Goal: Transaction & Acquisition: Subscribe to service/newsletter

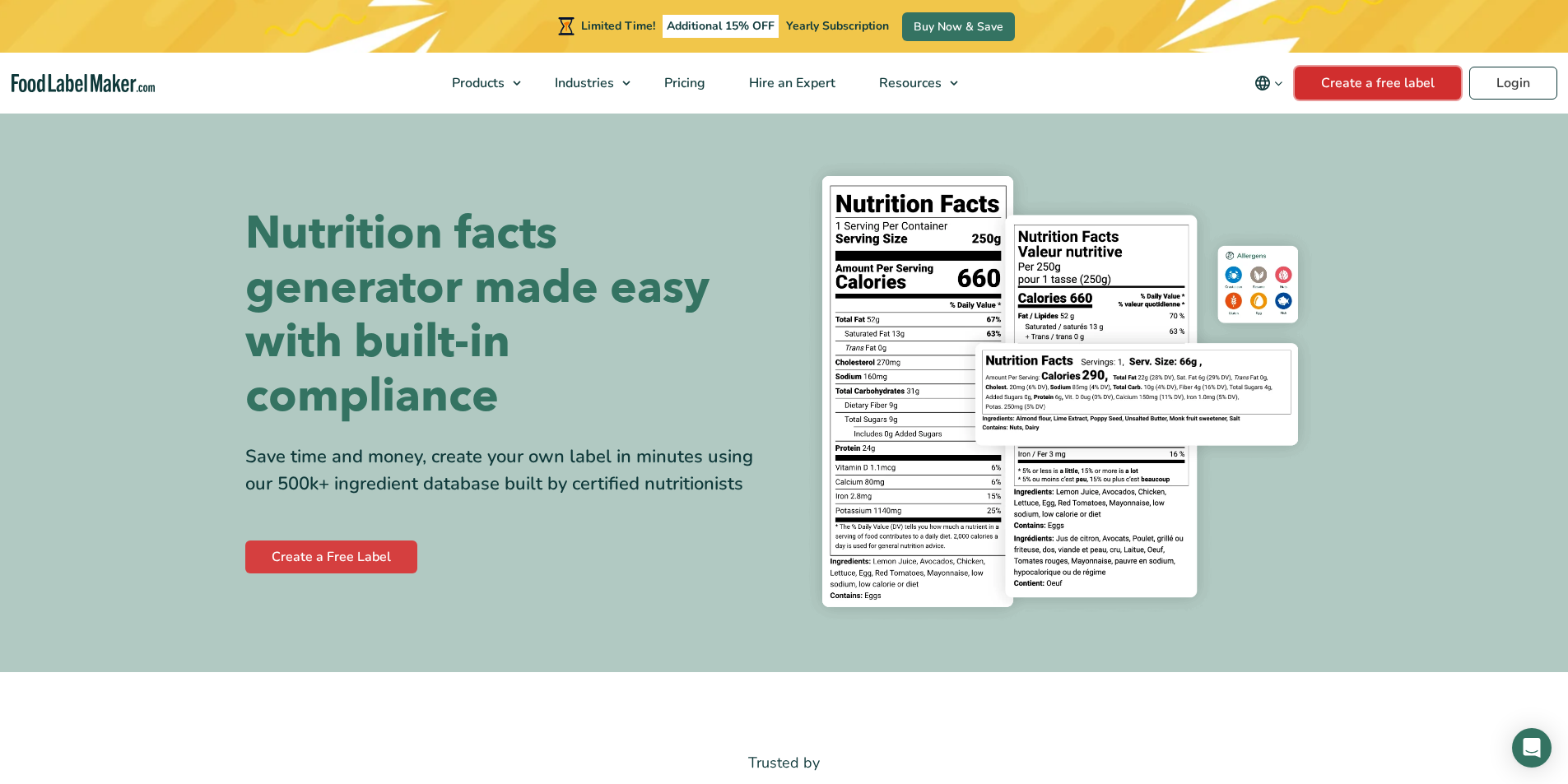
drag, startPoint x: 1368, startPoint y: 85, endPoint x: 1374, endPoint y: 94, distance: 10.8
click at [1368, 85] on link "Create a free label" at bounding box center [1378, 83] width 166 height 32
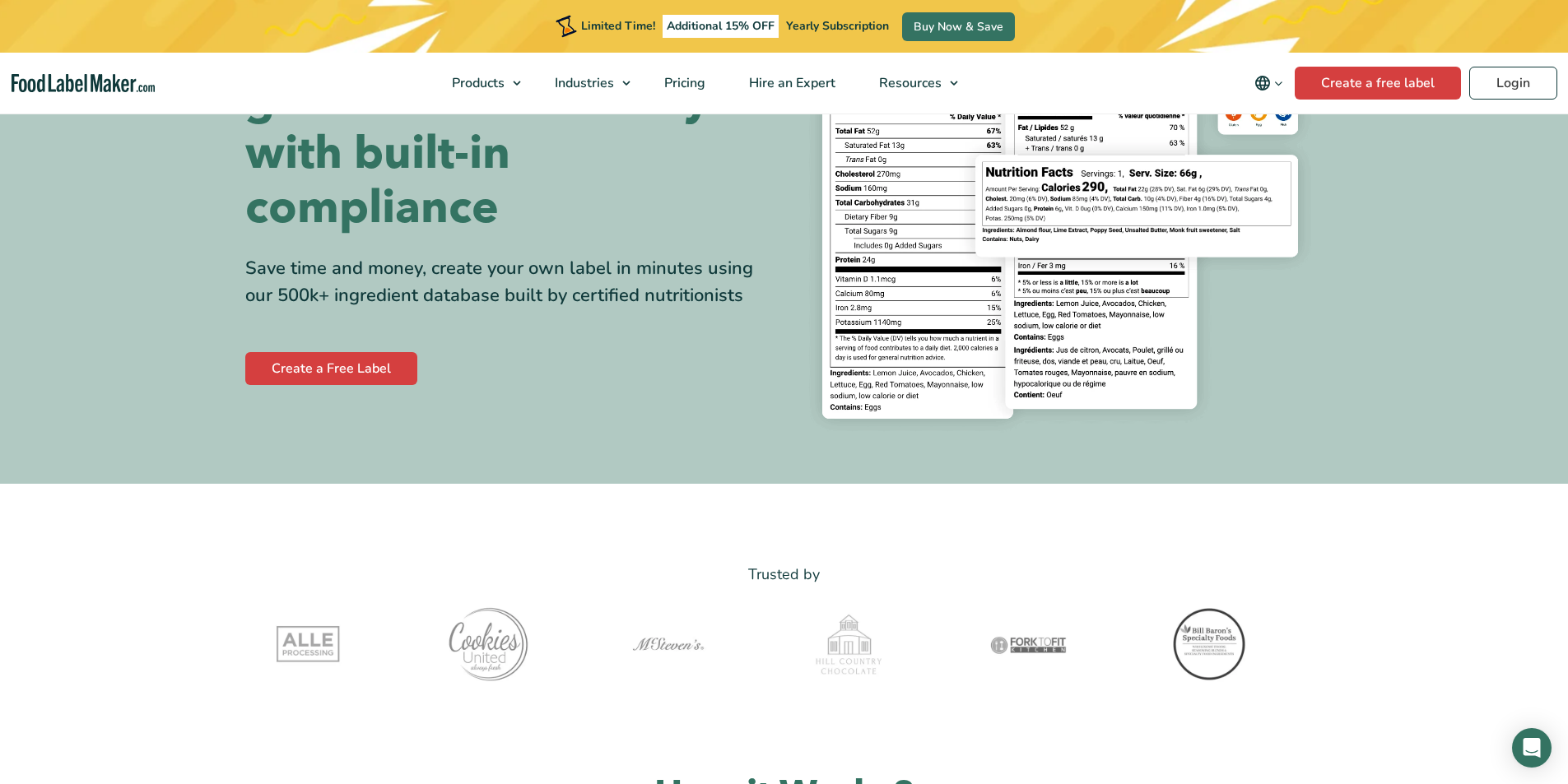
scroll to position [329, 0]
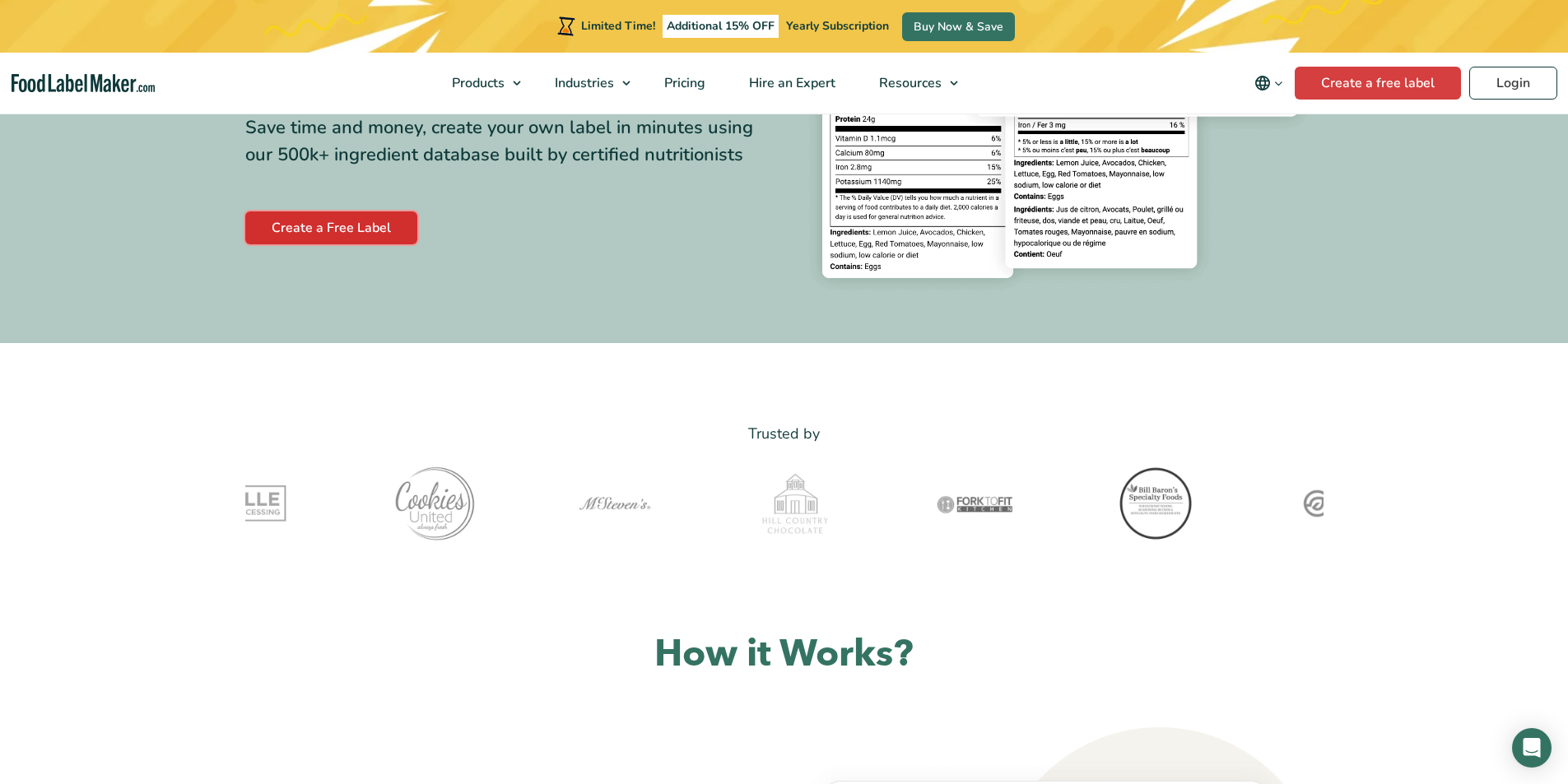
click at [336, 218] on link "Create a Free Label" at bounding box center [331, 227] width 172 height 32
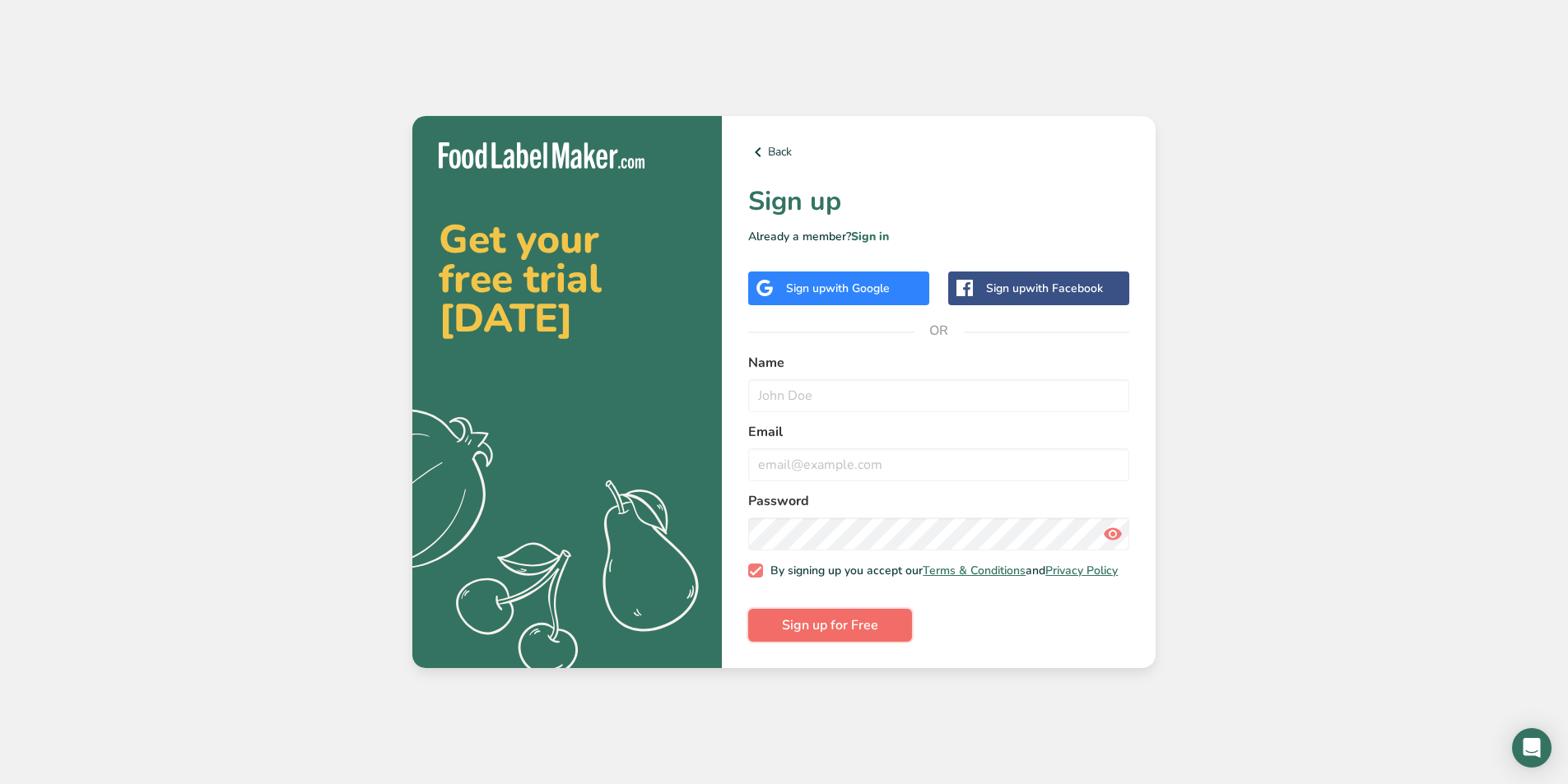
click at [837, 632] on span "Sign up for Free" at bounding box center [830, 625] width 96 height 20
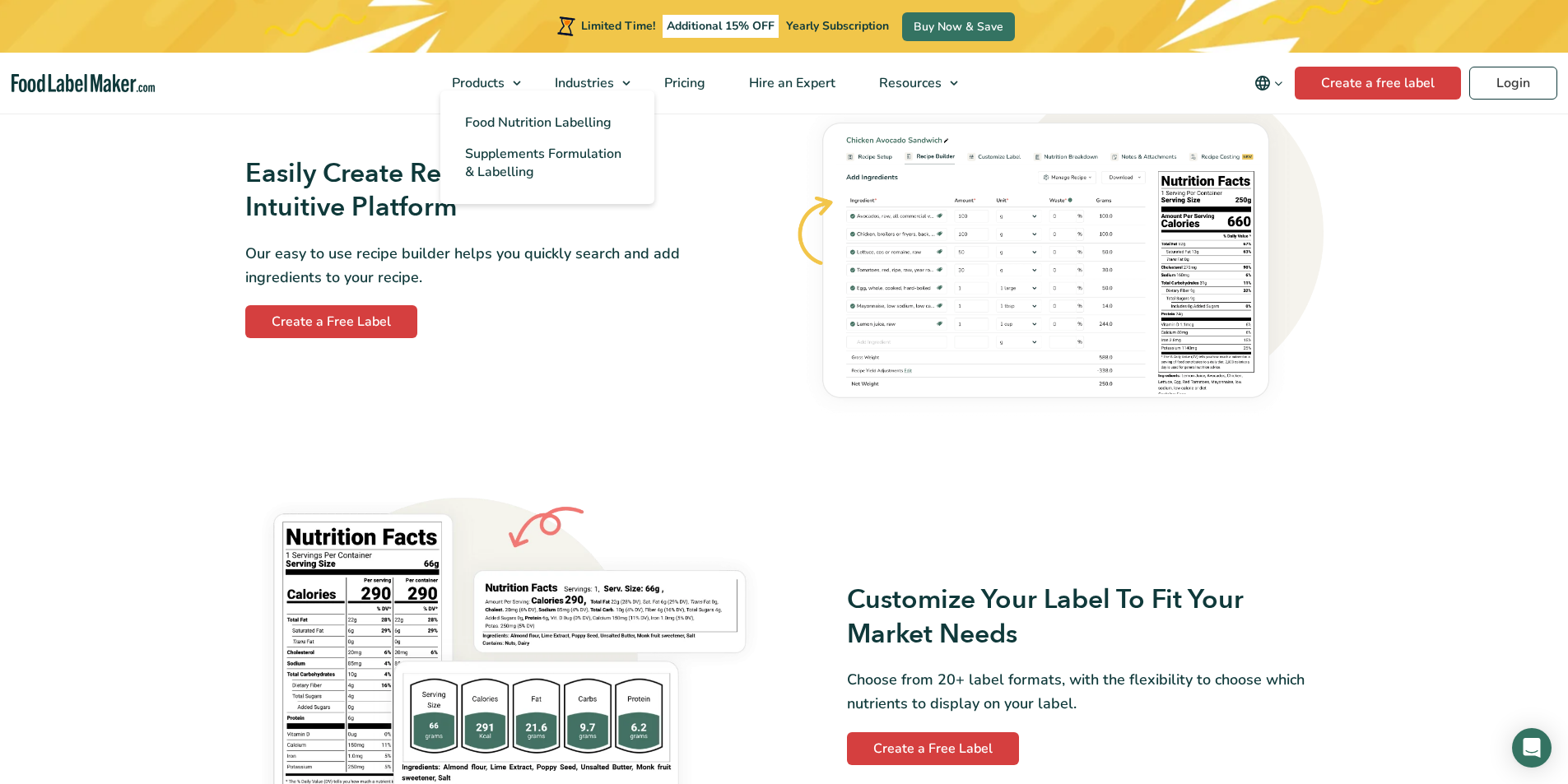
scroll to position [1317, 0]
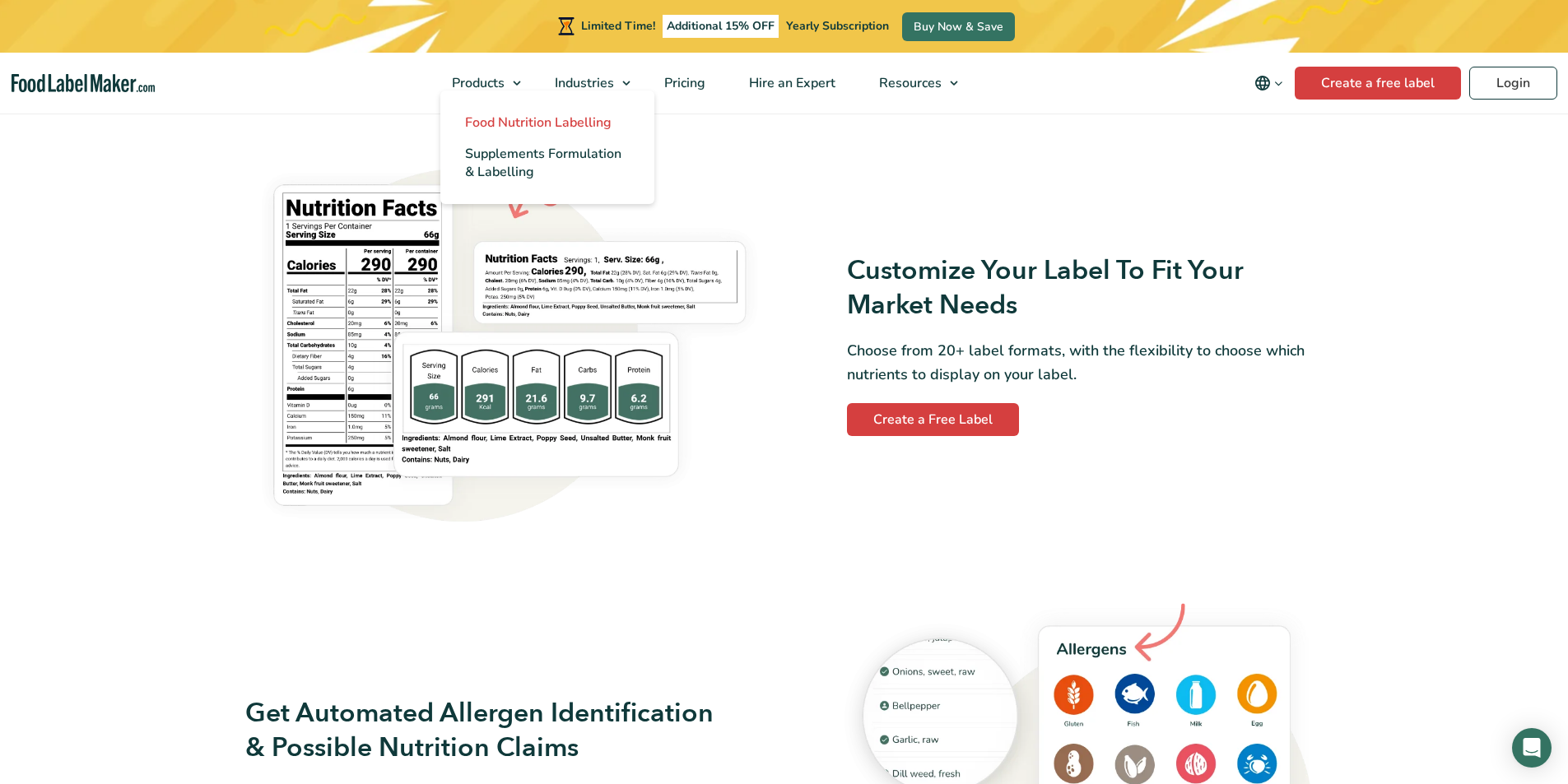
click at [515, 115] on span "Food Nutrition Labelling" at bounding box center [538, 122] width 146 height 18
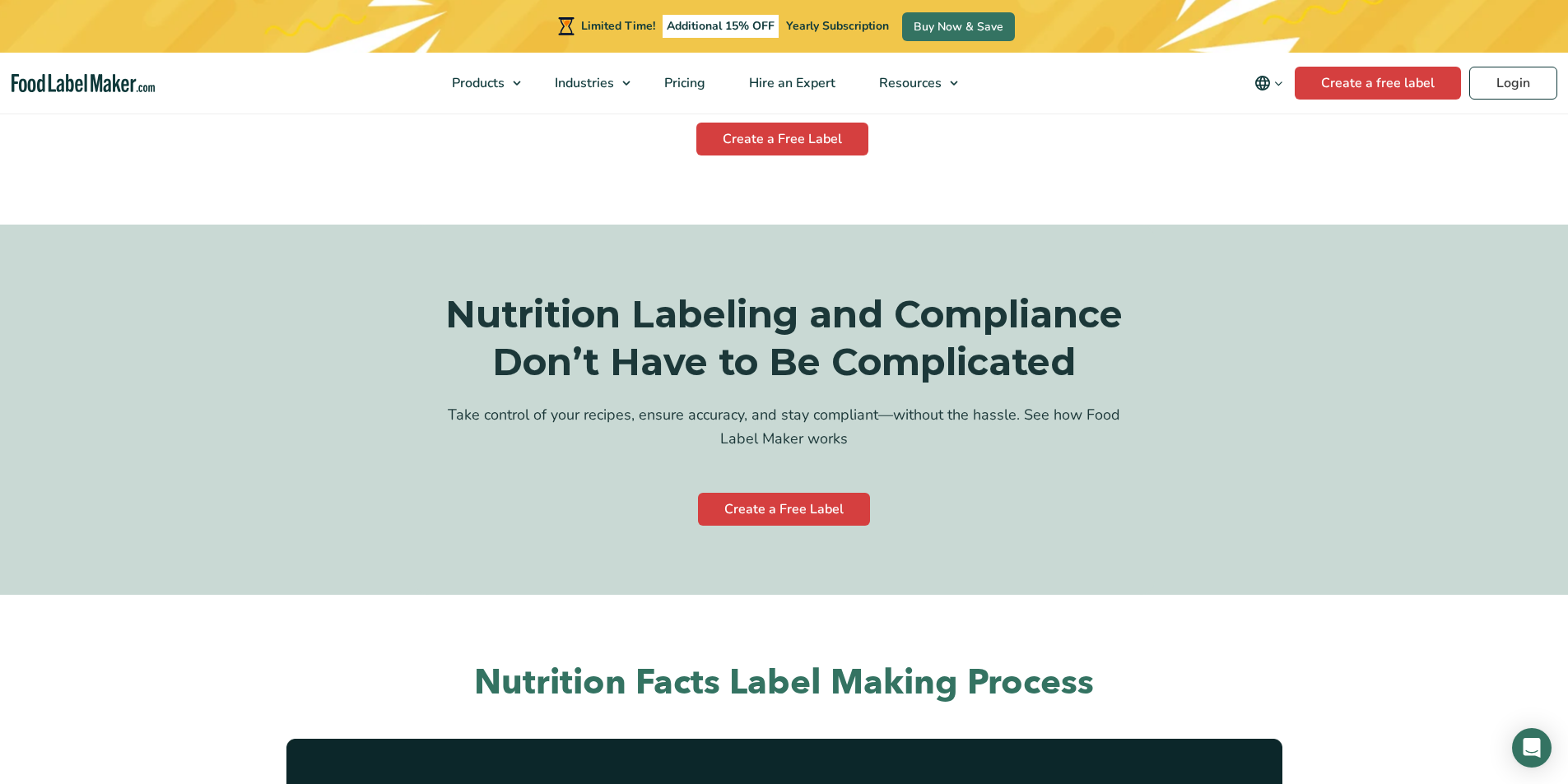
scroll to position [2880, 0]
